Goal: Task Accomplishment & Management: Manage account settings

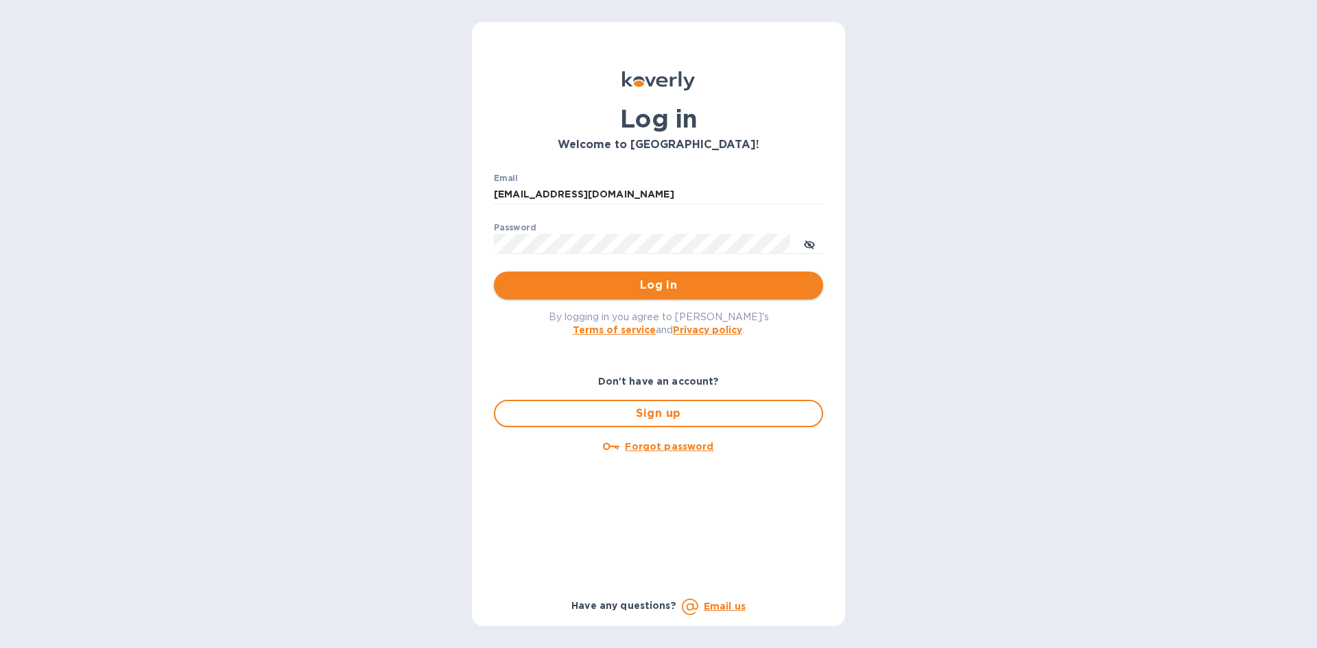
click at [651, 287] on span "Log in" at bounding box center [658, 285] width 307 height 16
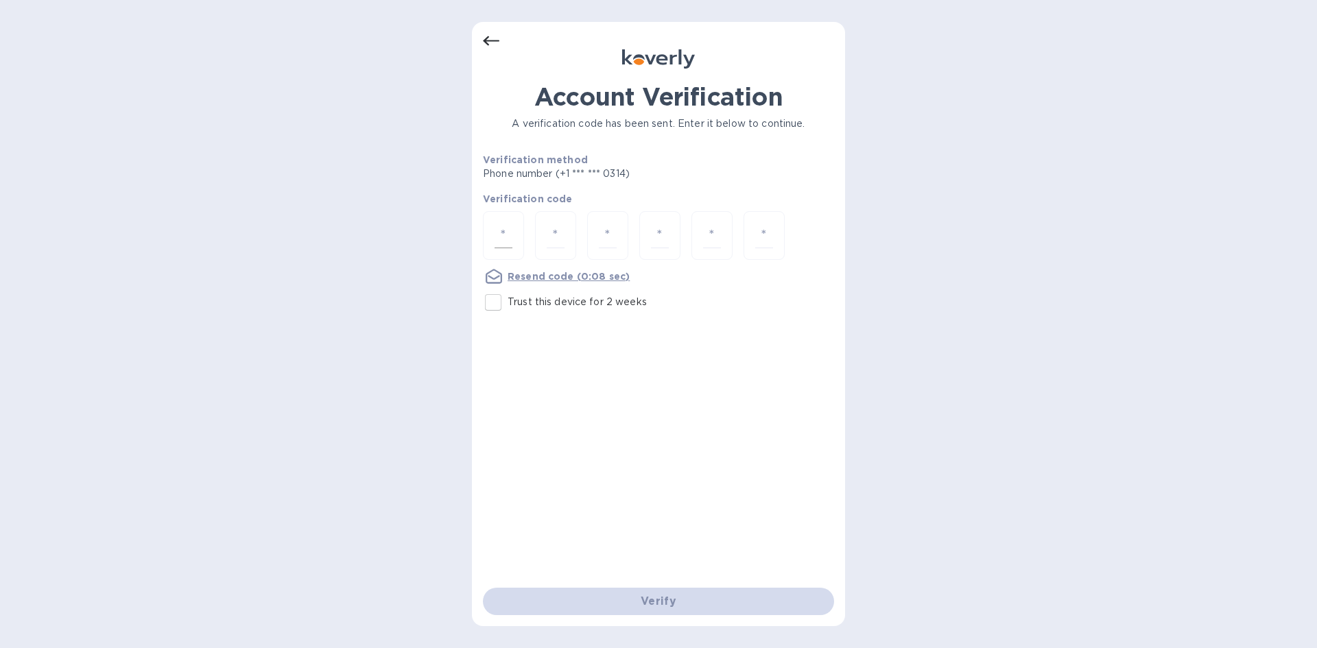
click at [500, 235] on input "number" at bounding box center [503, 235] width 18 height 25
click at [492, 306] on input "Trust this device for 2 weeks" at bounding box center [493, 302] width 29 height 29
checkbox input "true"
click at [494, 232] on input "number" at bounding box center [503, 235] width 18 height 25
type input "2"
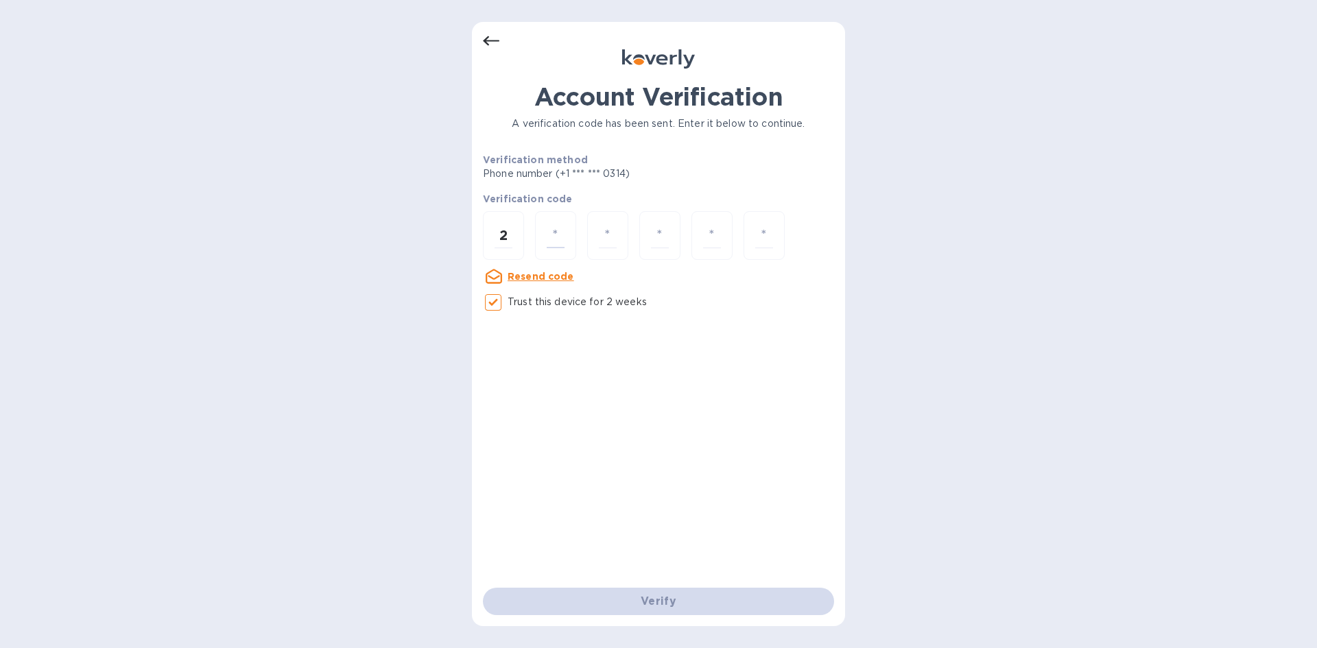
type input "5"
type input "0"
type input "5"
type input "6"
